Goal: Task Accomplishment & Management: Manage account settings

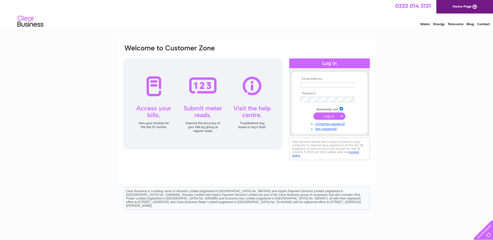
click at [327, 86] on input "text" at bounding box center [328, 85] width 54 height 6
type input "colin.james_hairsalon@hotmail.co.uk"
click at [314, 113] on input "submit" at bounding box center [330, 116] width 32 height 7
click at [317, 103] on tbody "Email Address: colin.james_hairsalon@hotmail.co.uk Password: Remember me? Forgo…" at bounding box center [330, 106] width 60 height 59
click at [325, 115] on input "submit" at bounding box center [330, 116] width 32 height 7
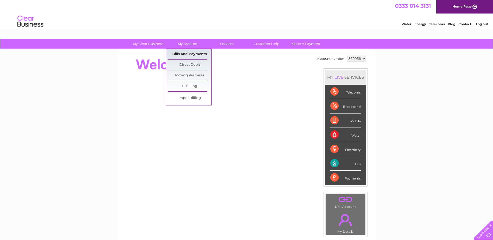
click at [180, 53] on link "Bills and Payments" at bounding box center [189, 54] width 43 height 10
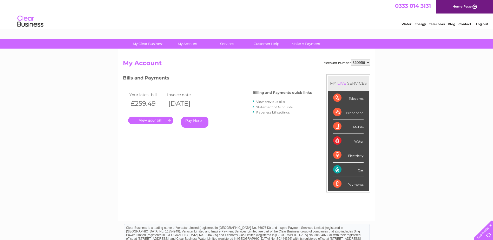
click at [149, 124] on link "." at bounding box center [150, 121] width 45 height 8
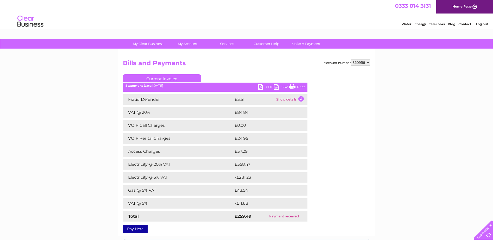
click at [295, 87] on link "Print" at bounding box center [297, 88] width 16 height 8
click at [478, 25] on link "Log out" at bounding box center [482, 24] width 12 height 4
